Goal: Transaction & Acquisition: Purchase product/service

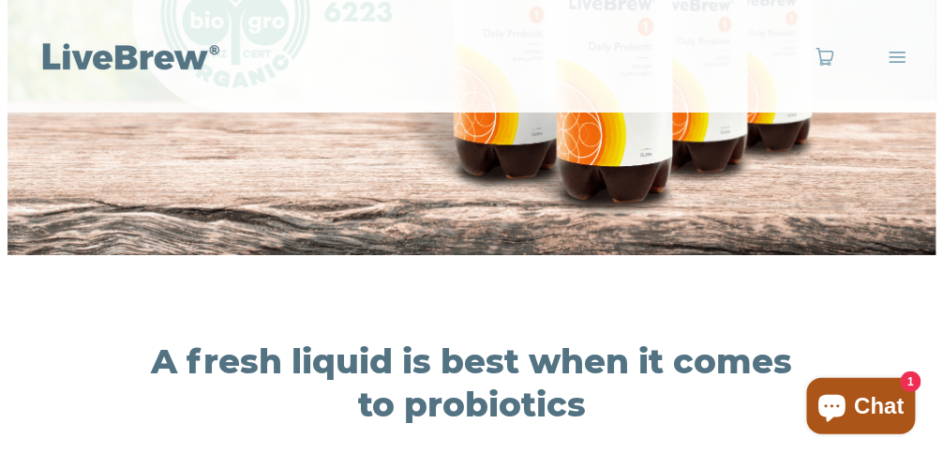
scroll to position [938, 0]
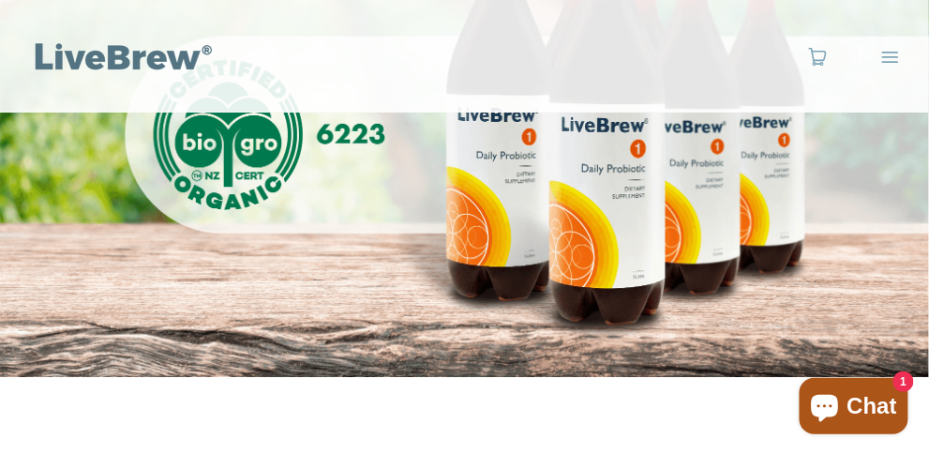
click at [893, 55] on span "Menu" at bounding box center [891, 57] width 20 height 20
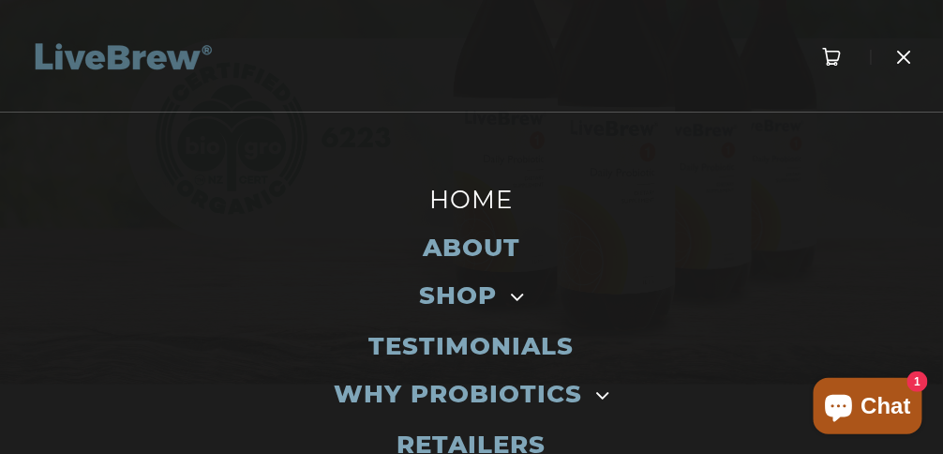
click at [822, 54] on link "0" at bounding box center [832, 57] width 21 height 20
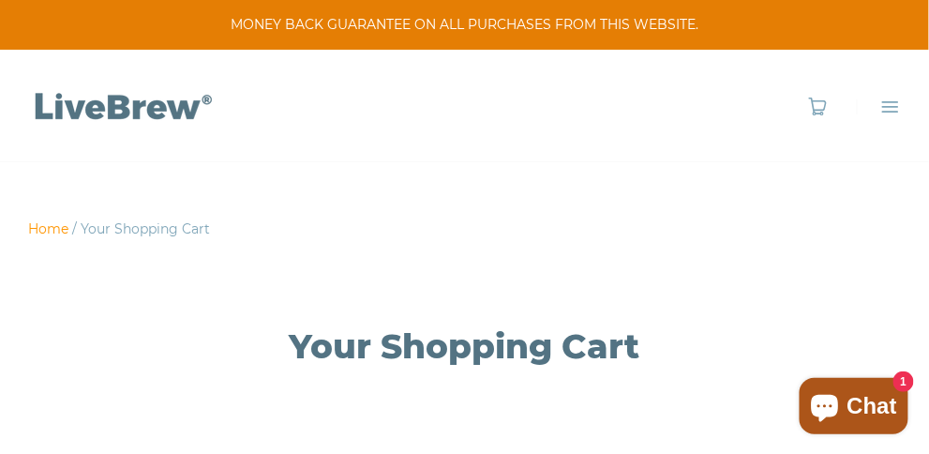
click at [43, 222] on link "Home" at bounding box center [48, 228] width 40 height 17
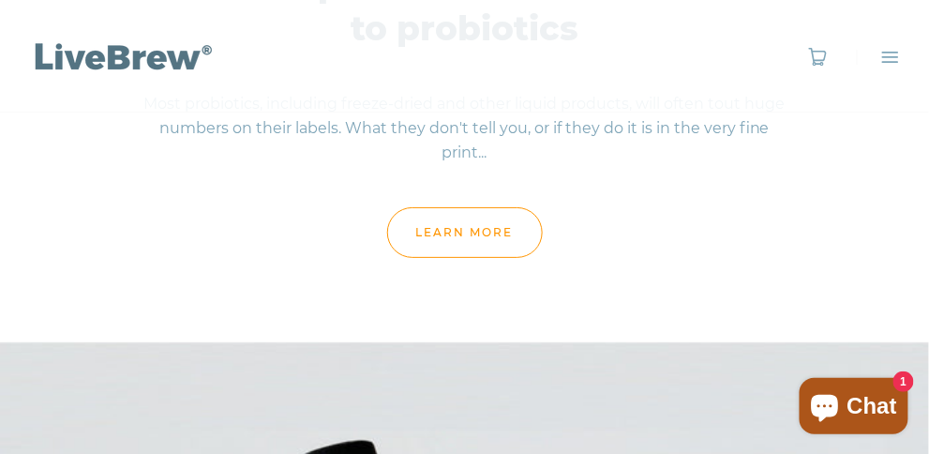
scroll to position [1420, 0]
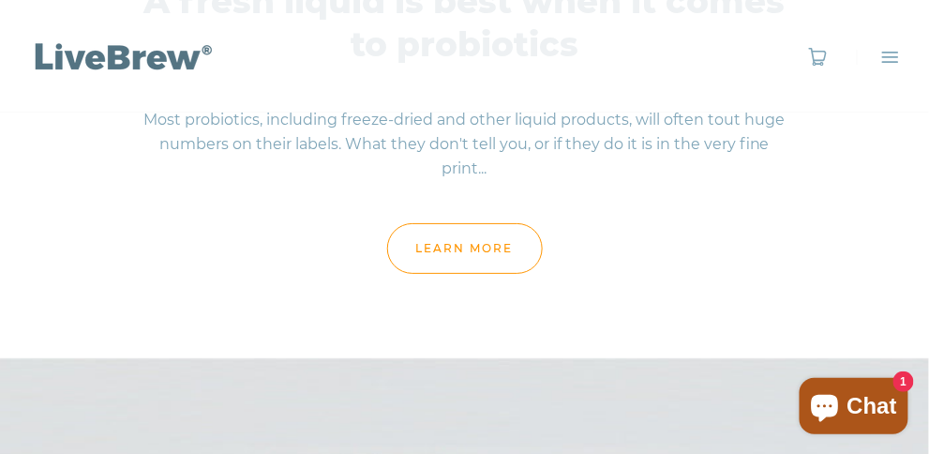
drag, startPoint x: 935, startPoint y: 23, endPoint x: 929, endPoint y: 73, distance: 50.9
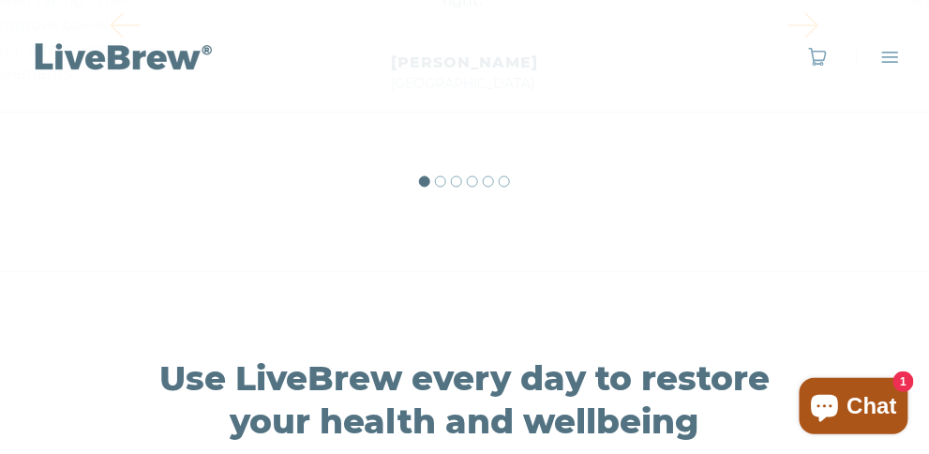
scroll to position [9661, 0]
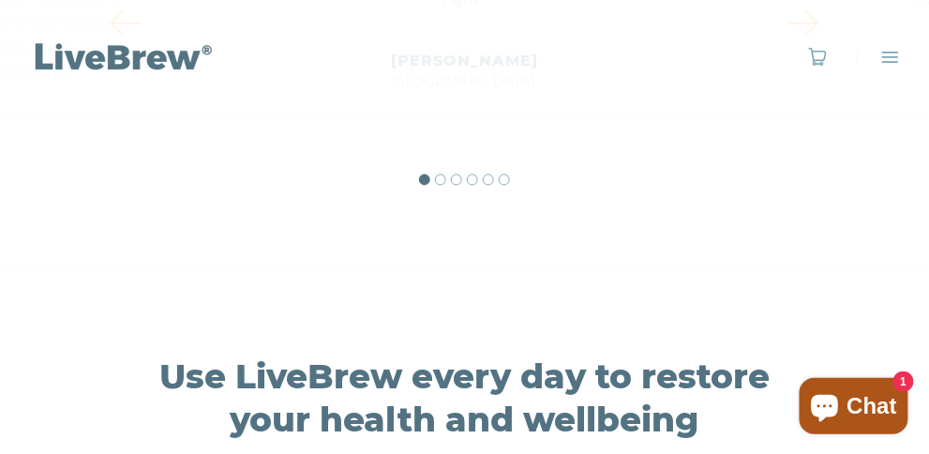
click at [899, 378] on span "1" at bounding box center [904, 381] width 21 height 21
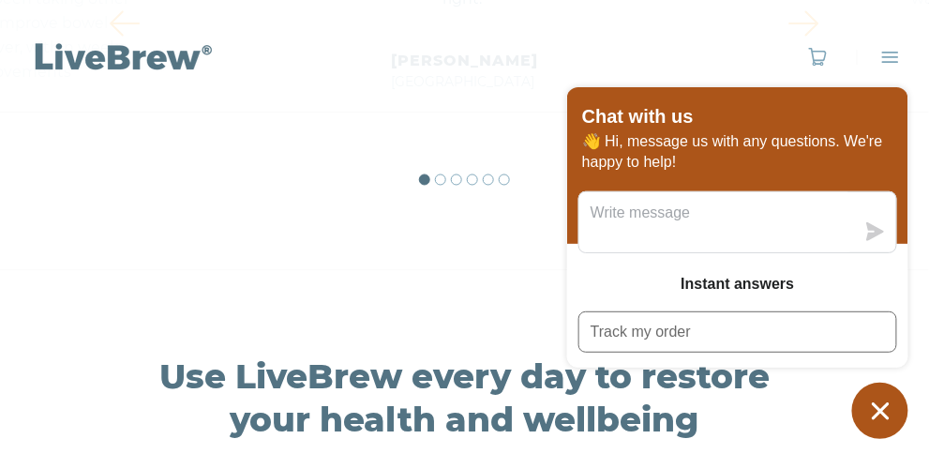
click at [463, 98] on div "HOME ABOUT SHOP Toggle Dropdown Single Bottle - 10 day supply 4 Pack - 40 day s…" at bounding box center [464, 56] width 929 height 113
click at [887, 406] on icon "Chat window" at bounding box center [880, 410] width 17 height 17
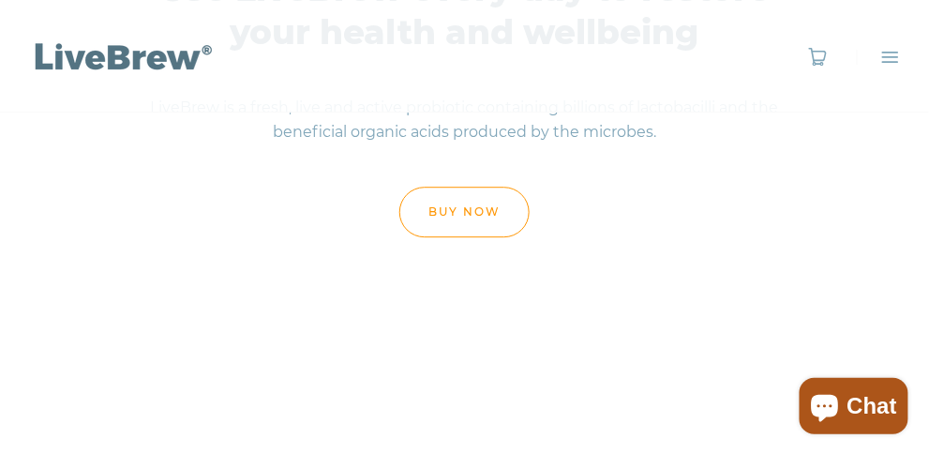
scroll to position [10130, 0]
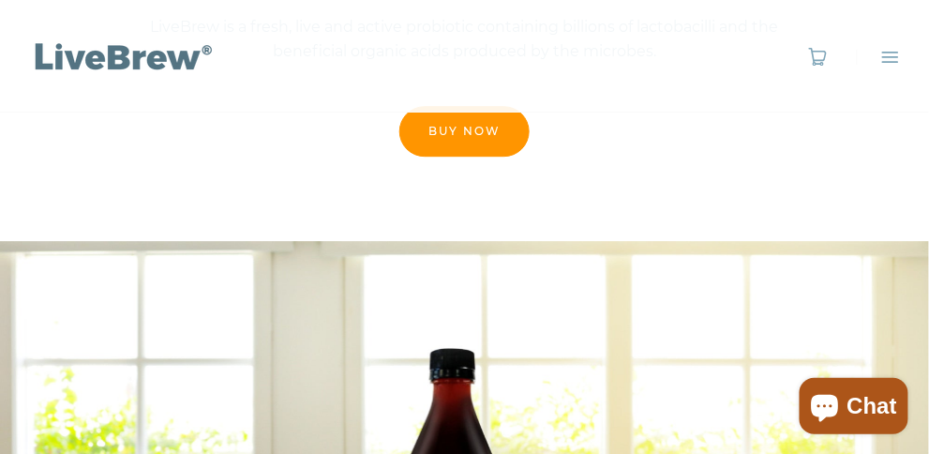
click at [449, 113] on link "buy now" at bounding box center [464, 131] width 130 height 51
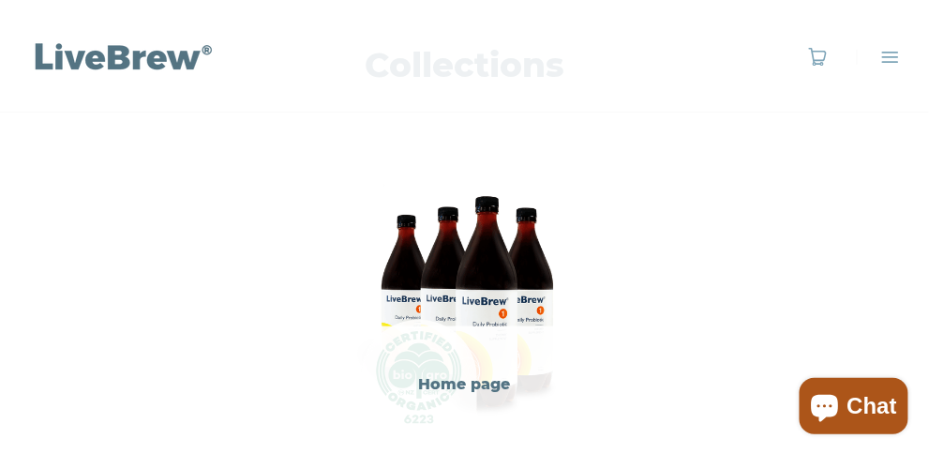
scroll to position [375, 0]
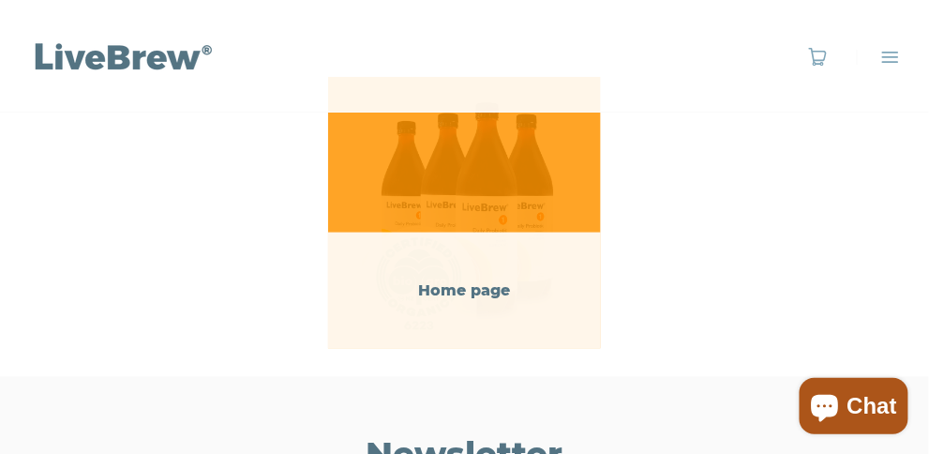
click at [479, 285] on div "Home page" at bounding box center [464, 290] width 244 height 23
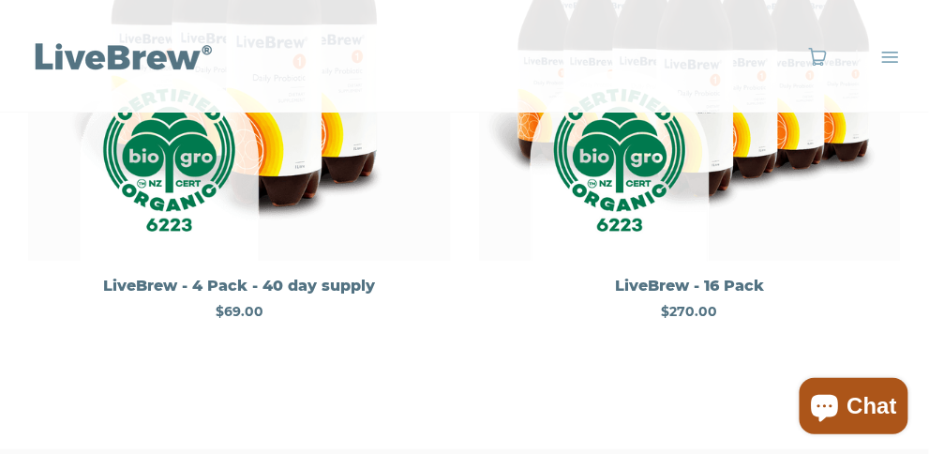
scroll to position [563, 0]
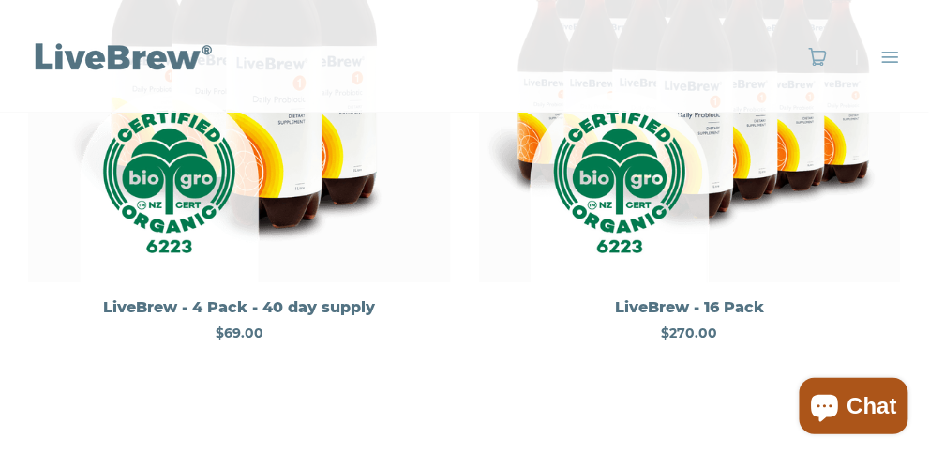
click at [219, 301] on div "LiveBrew - 4 Pack - 40 day supply" at bounding box center [239, 308] width 395 height 23
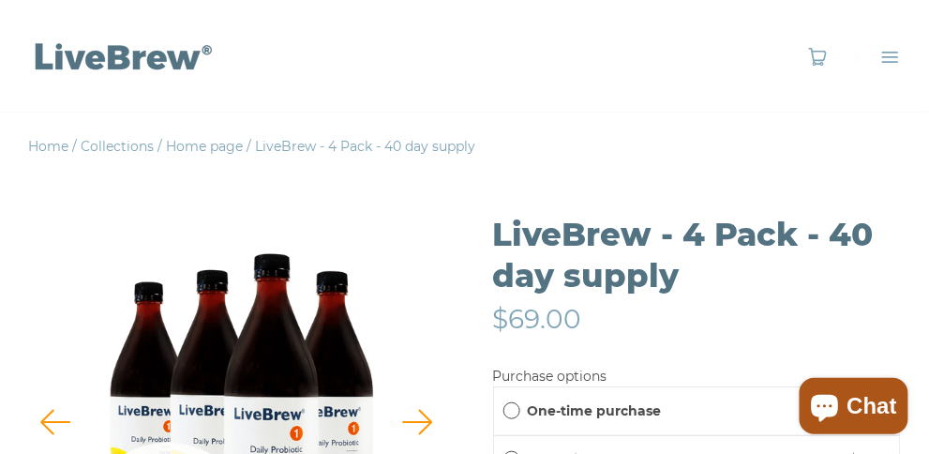
scroll to position [188, 0]
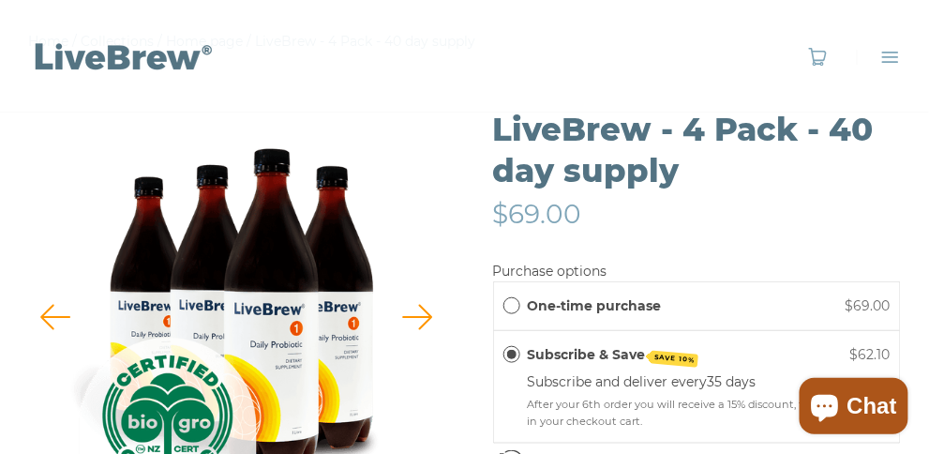
click at [509, 302] on span "One-time purchase" at bounding box center [511, 305] width 17 height 17
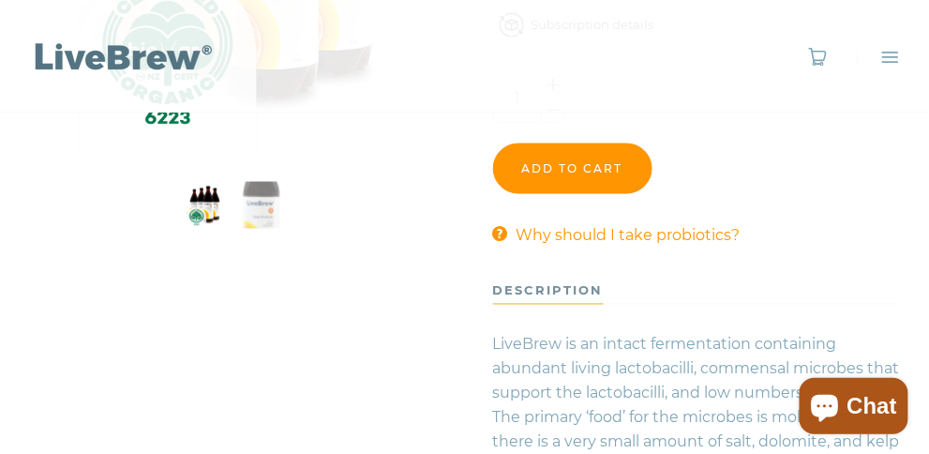
scroll to position [563, 0]
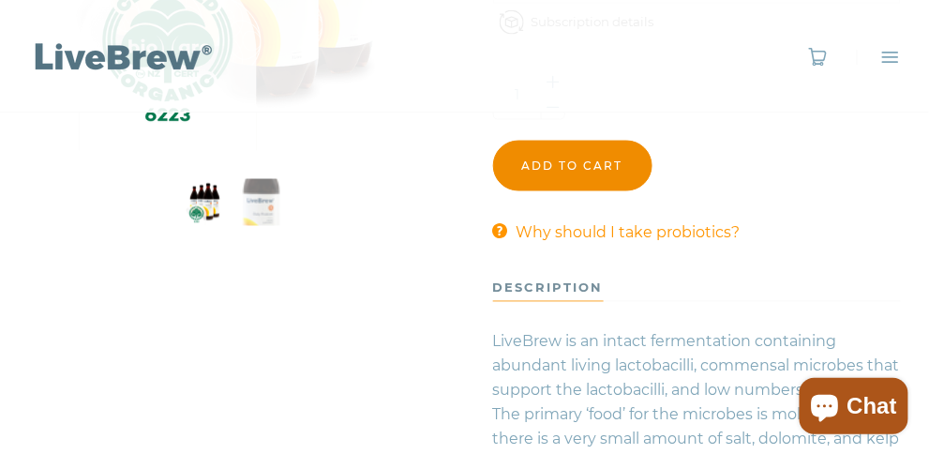
click at [562, 156] on input "Add to cart" at bounding box center [572, 166] width 159 height 51
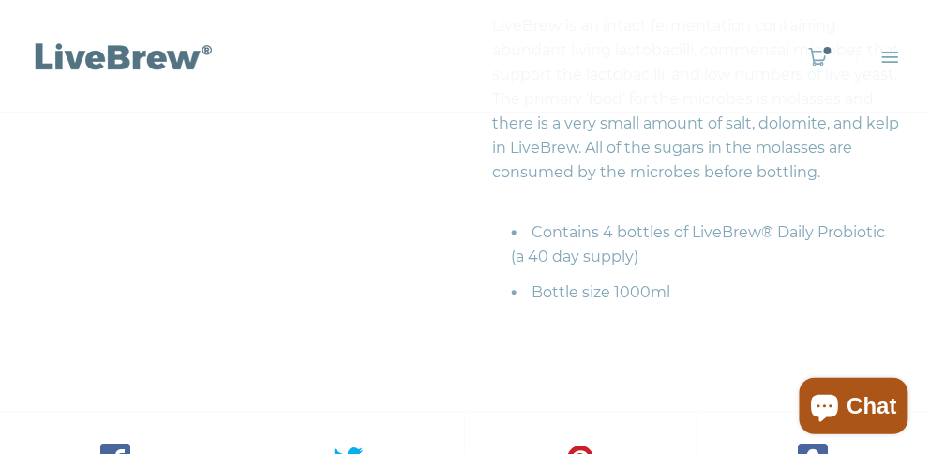
scroll to position [844, 0]
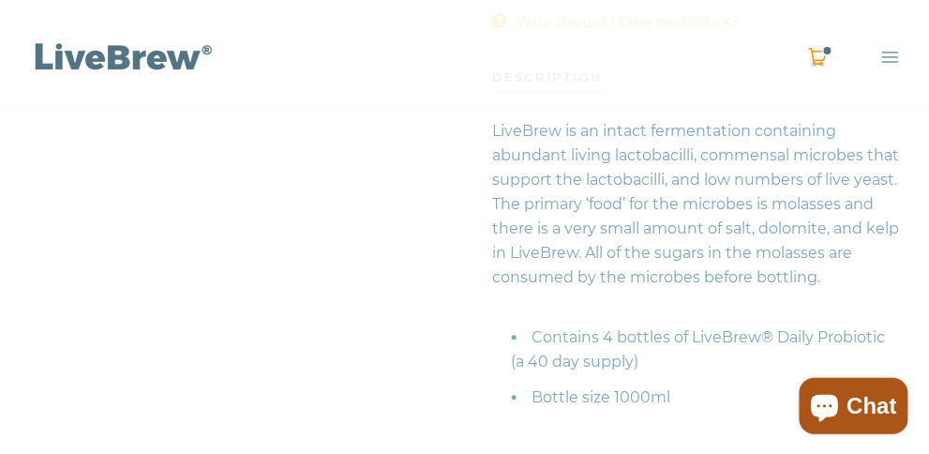
click at [826, 51] on span "0" at bounding box center [827, 50] width 11 height 11
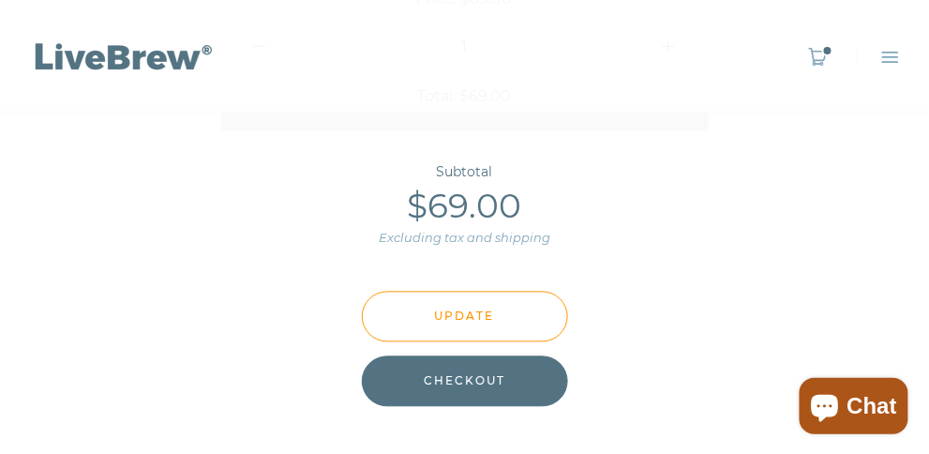
scroll to position [656, 0]
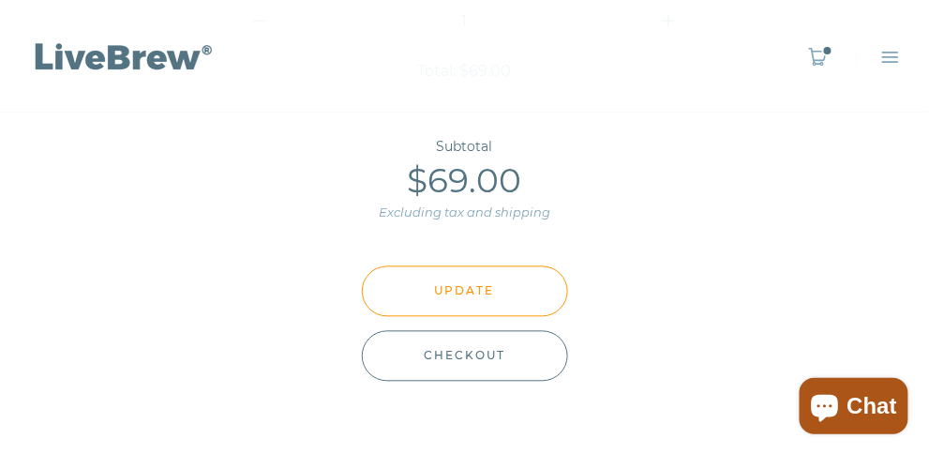
click at [473, 350] on span "Checkout" at bounding box center [465, 356] width 82 height 21
